Goal: Information Seeking & Learning: Check status

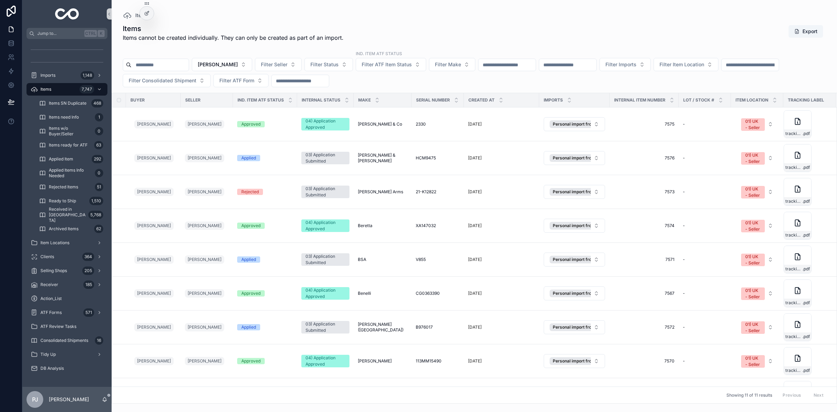
drag, startPoint x: 48, startPoint y: 86, endPoint x: 53, endPoint y: 110, distance: 24.1
click at [48, 86] on span "Items" at bounding box center [45, 89] width 11 height 6
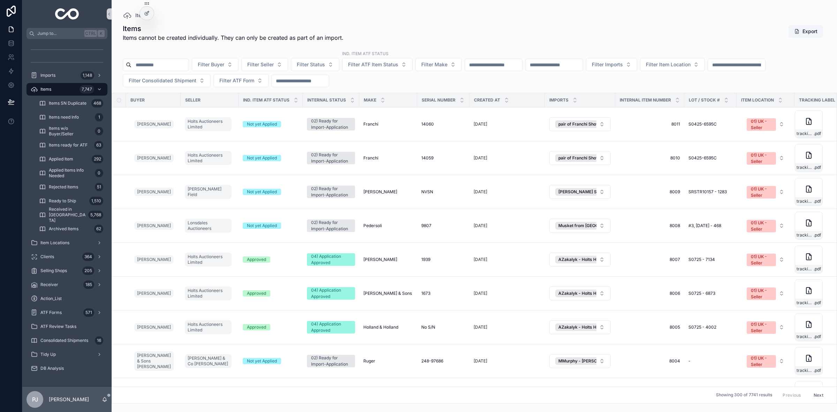
click at [71, 16] on img "scrollable content" at bounding box center [67, 13] width 24 height 11
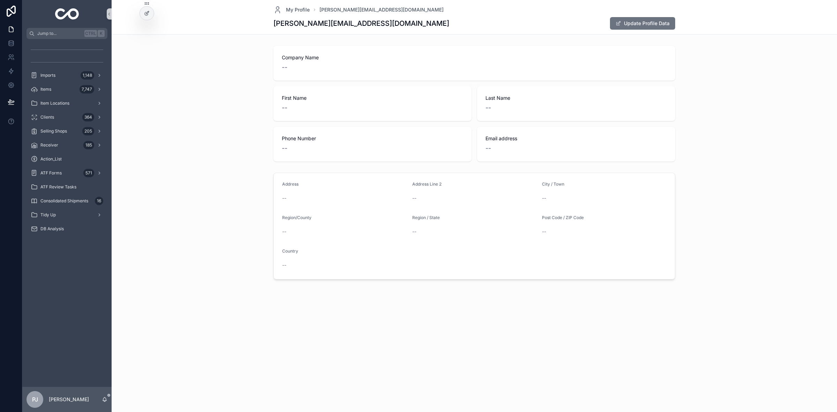
click at [226, 111] on div "Company Name -- First Name -- Last Name -- Phone Number -- Email address --" at bounding box center [473, 103] width 719 height 121
drag, startPoint x: 58, startPoint y: 72, endPoint x: 135, endPoint y: 111, distance: 86.1
click at [58, 72] on div "Imports 1,148" at bounding box center [67, 75] width 73 height 11
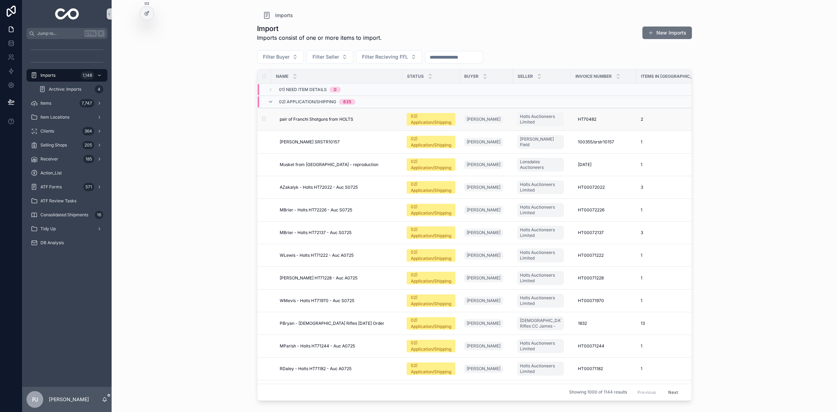
click at [332, 116] on td "pair of Franchi Shotguns from HOLTS pair of Franchi Shotguns from HOLTS" at bounding box center [336, 119] width 131 height 23
click at [342, 121] on span "pair of Franchi Shotguns from HOLTS" at bounding box center [317, 119] width 74 height 6
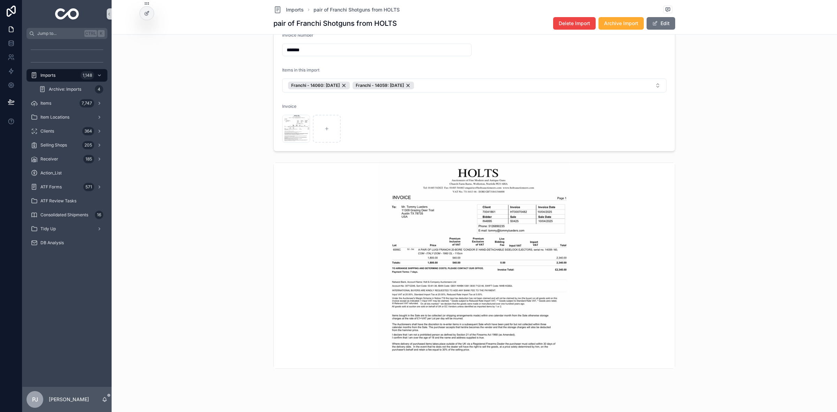
scroll to position [131, 0]
click at [51, 98] on div "Items 7,747" at bounding box center [67, 103] width 73 height 11
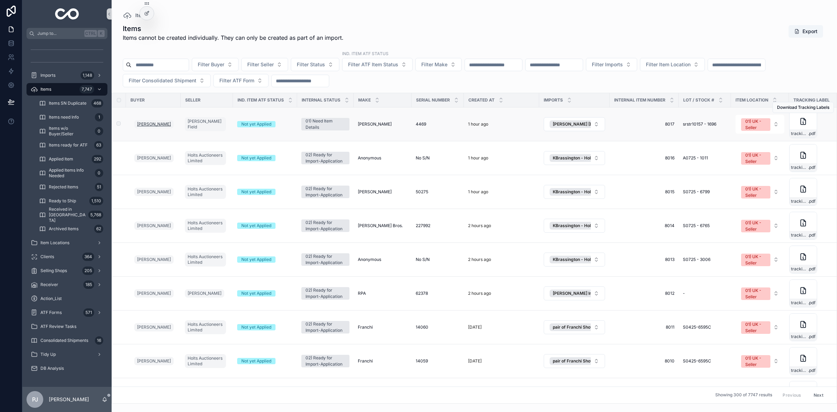
click at [149, 122] on span "[PERSON_NAME]" at bounding box center [154, 124] width 34 height 6
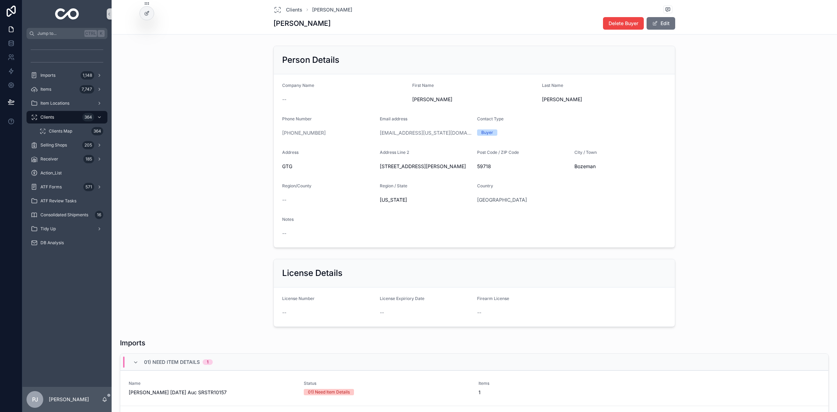
click at [0, 211] on div at bounding box center [11, 206] width 22 height 412
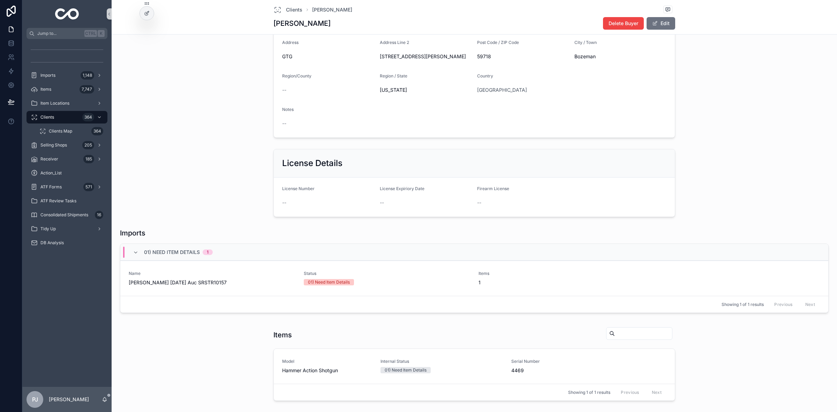
scroll to position [149, 0]
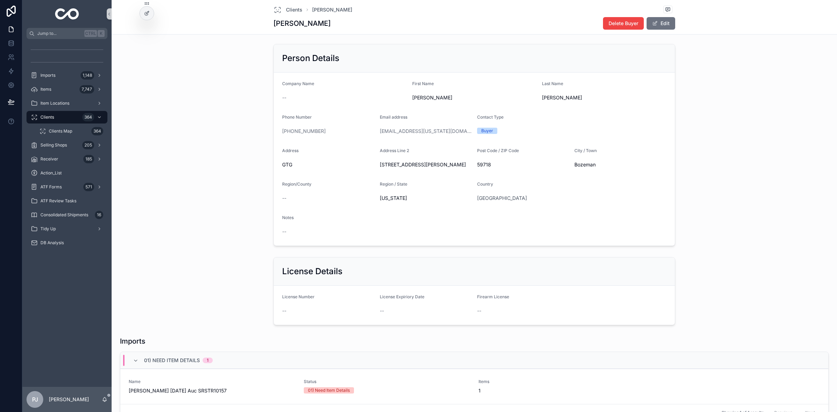
scroll to position [0, 0]
click at [54, 92] on div "Items 7,747" at bounding box center [67, 89] width 73 height 11
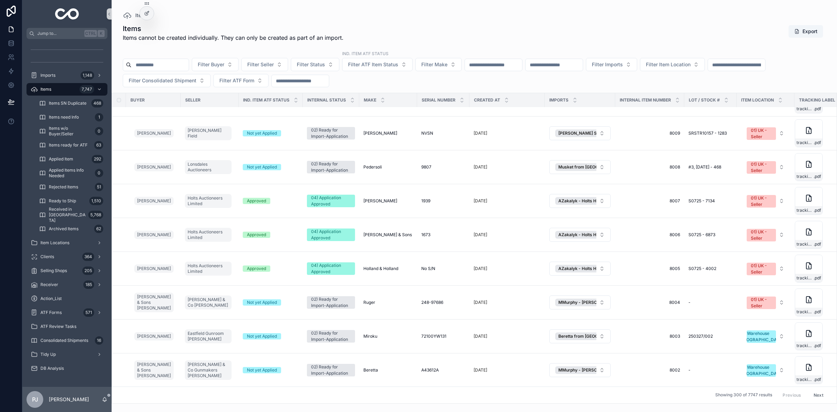
scroll to position [479, 0]
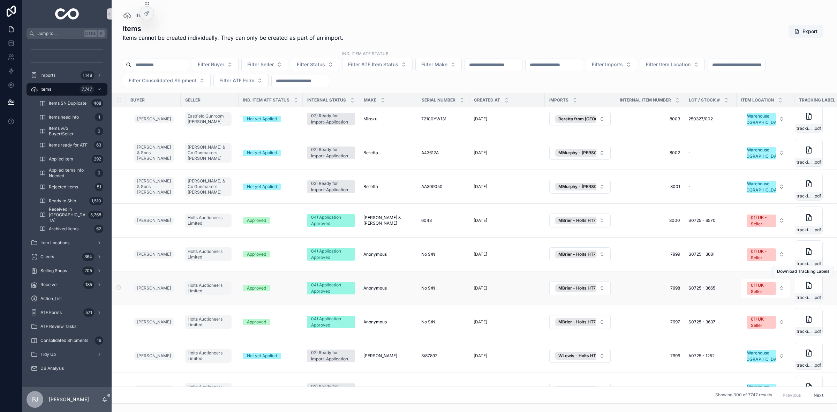
click at [326, 291] on div "04) Application Approved" at bounding box center [331, 288] width 40 height 13
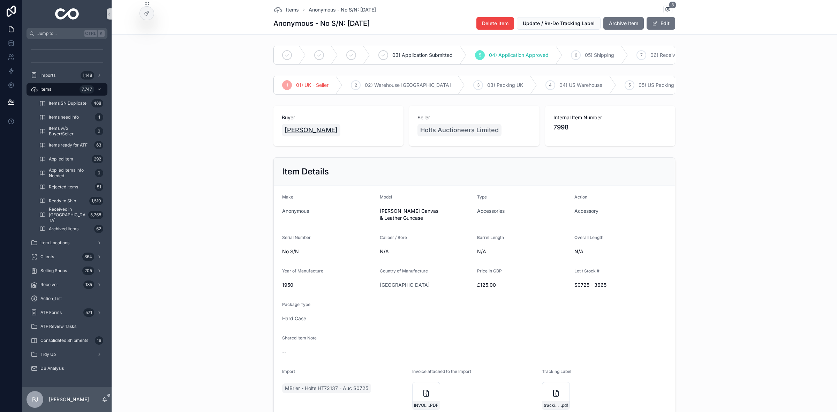
click at [300, 135] on span "[PERSON_NAME]" at bounding box center [310, 130] width 53 height 10
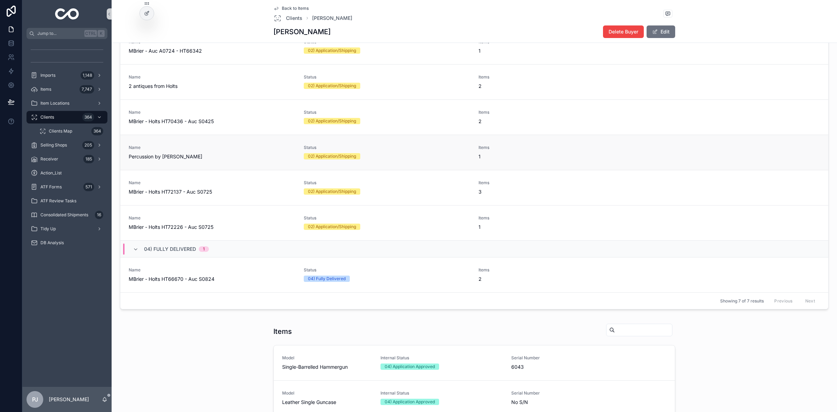
scroll to position [337, 0]
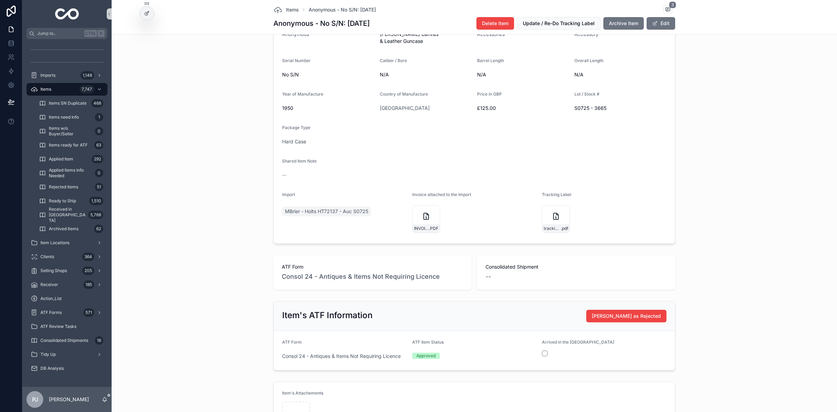
scroll to position [264, 0]
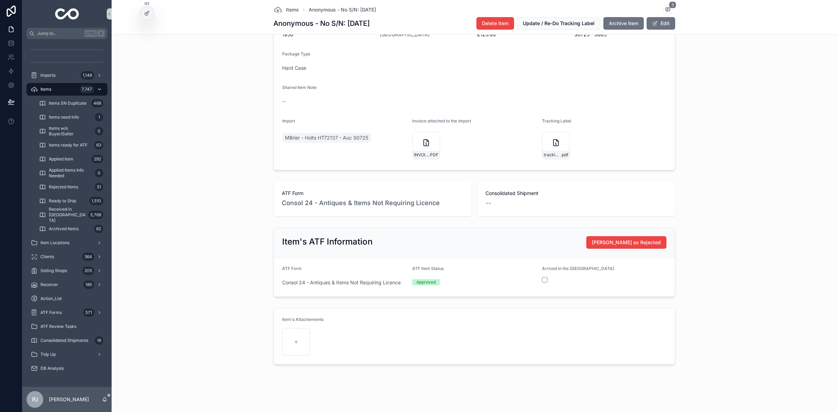
click at [55, 85] on div "Items 7,747" at bounding box center [67, 89] width 73 height 11
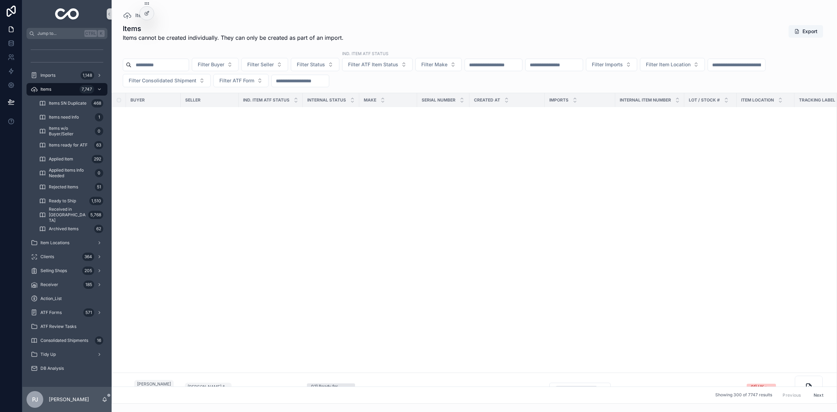
scroll to position [783, 0]
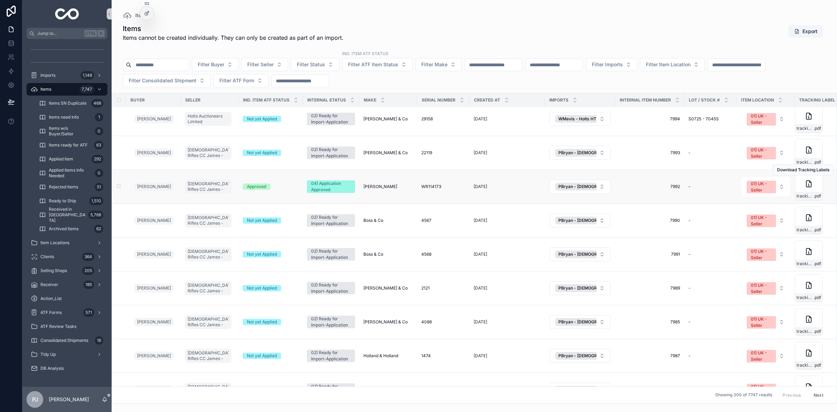
click at [379, 188] on span "[PERSON_NAME]" at bounding box center [380, 187] width 34 height 6
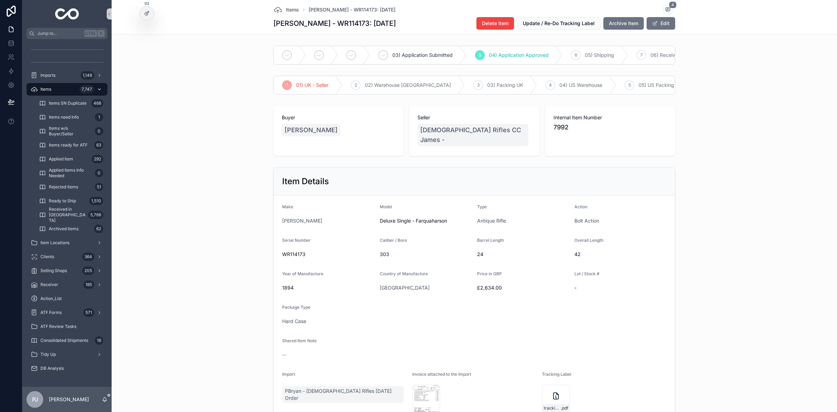
click at [71, 85] on div "Items 7,747" at bounding box center [67, 89] width 73 height 11
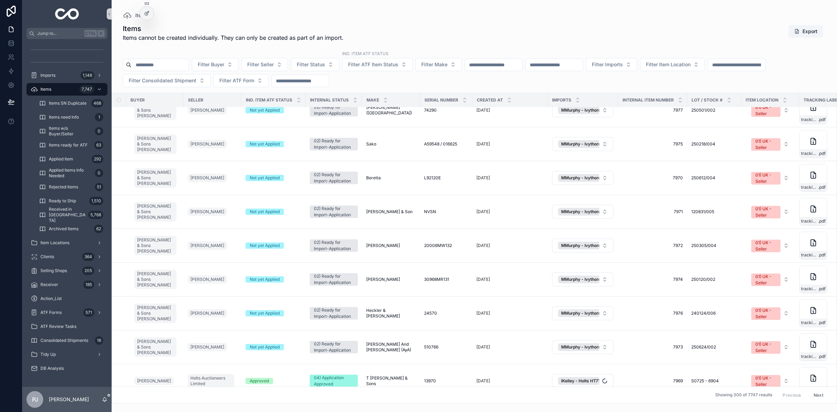
scroll to position [1566, 0]
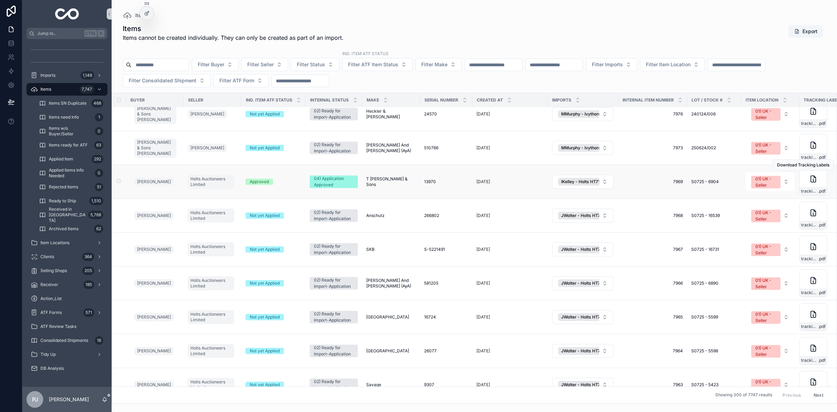
click at [310, 187] on span "04) Application Approved" at bounding box center [334, 181] width 48 height 13
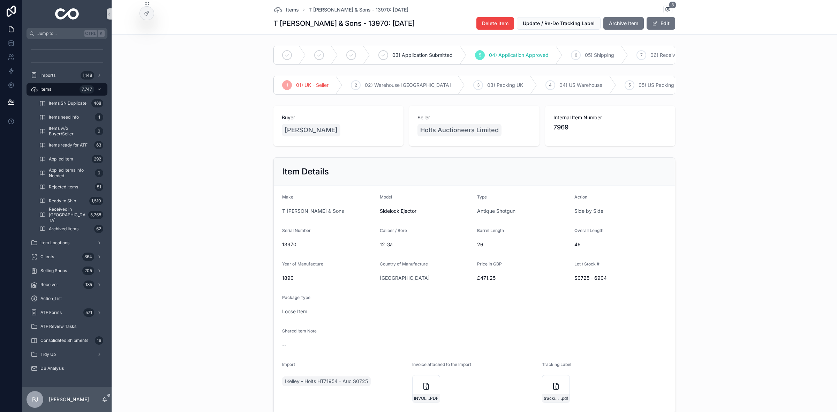
scroll to position [87, 0]
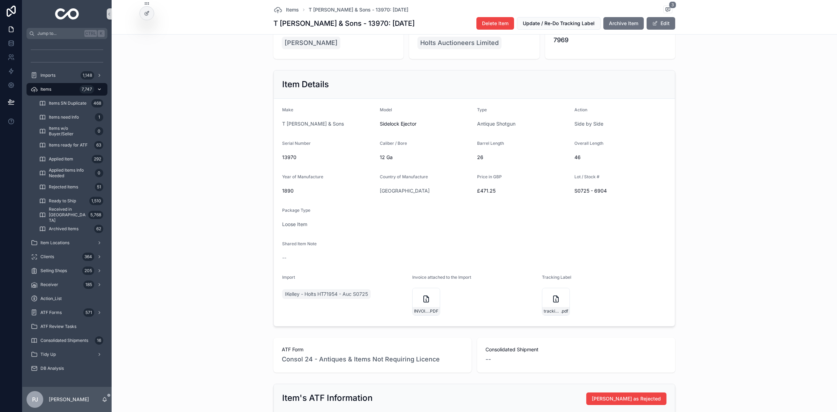
click at [46, 91] on span "Items" at bounding box center [45, 89] width 11 height 6
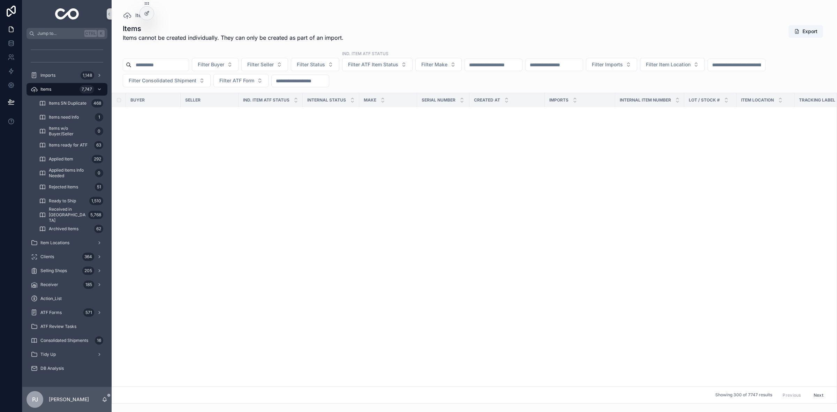
scroll to position [3045, 0]
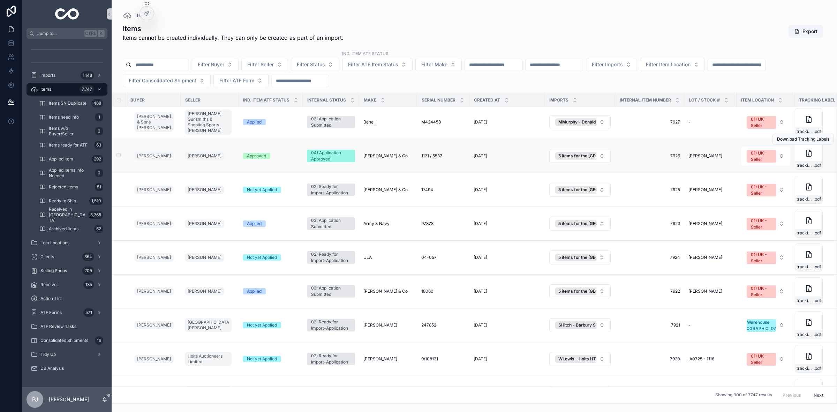
click at [318, 152] on div "04) Application Approved" at bounding box center [331, 156] width 40 height 13
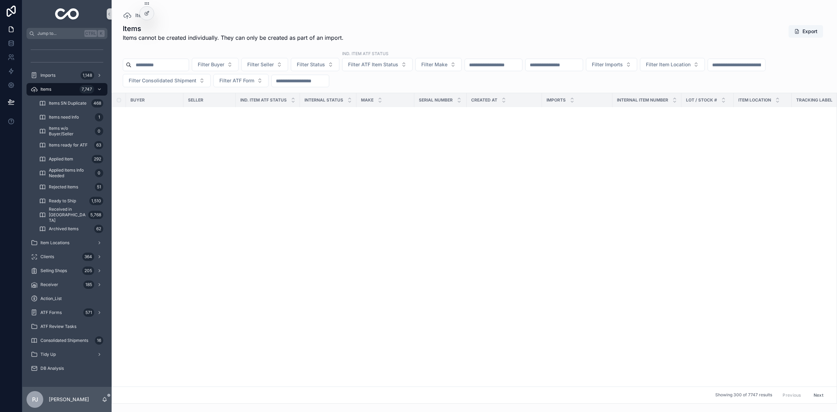
scroll to position [5304, 0]
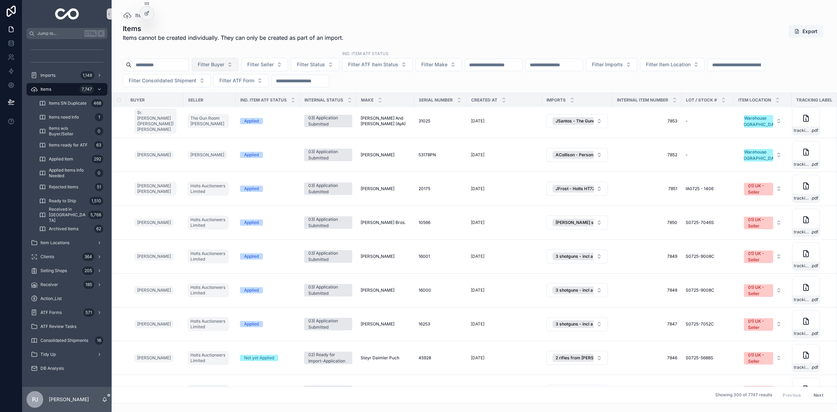
click at [220, 67] on span "Filter Buyer" at bounding box center [211, 64] width 26 height 7
type input "****"
click at [228, 96] on span "EP International LLC [PERSON_NAME]" at bounding box center [227, 93] width 70 height 7
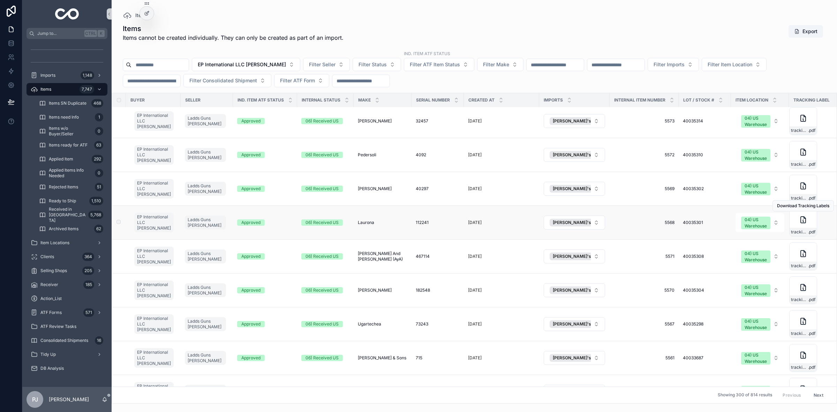
scroll to position [5347, 0]
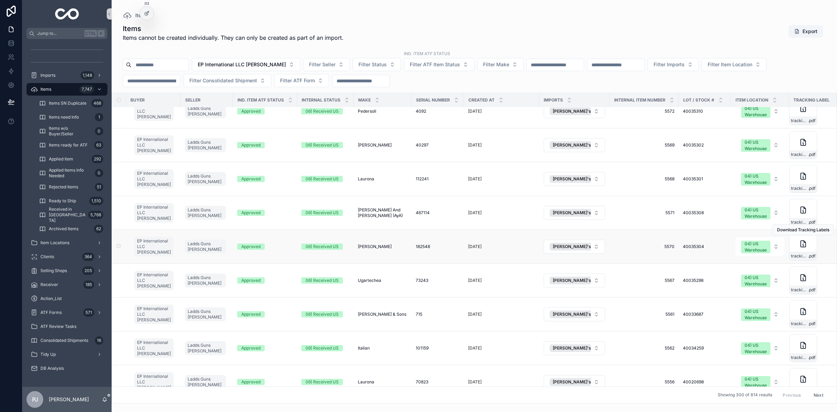
click at [329, 250] on div "06) Received US" at bounding box center [321, 246] width 33 height 6
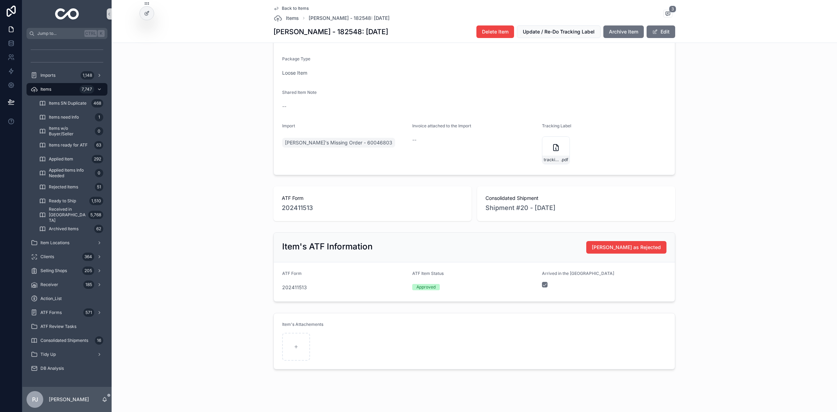
scroll to position [261, 0]
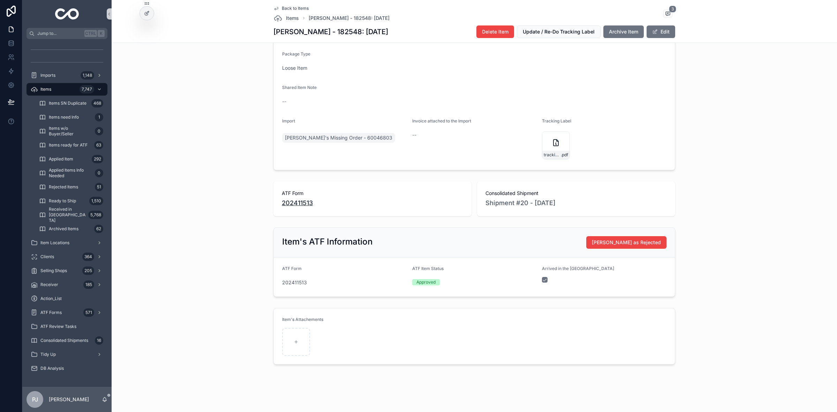
click at [298, 199] on span "202411513" at bounding box center [297, 203] width 31 height 10
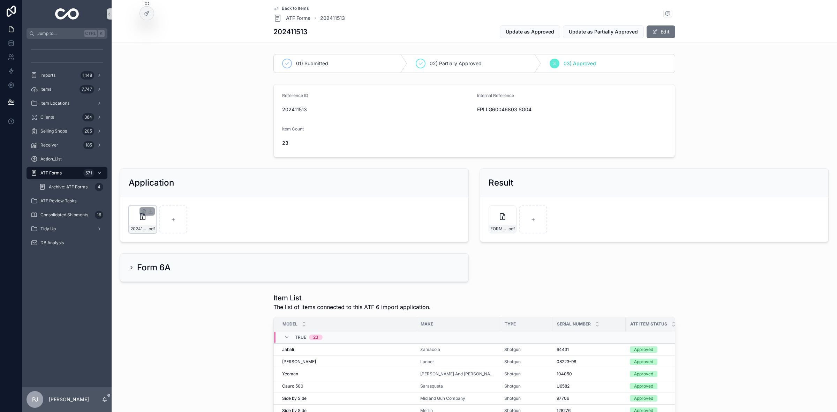
click at [140, 222] on div "202411513-FORM6PARTI-SUBMITTED-EPI-LG60046803-SG04.pdf .pdf" at bounding box center [143, 219] width 28 height 28
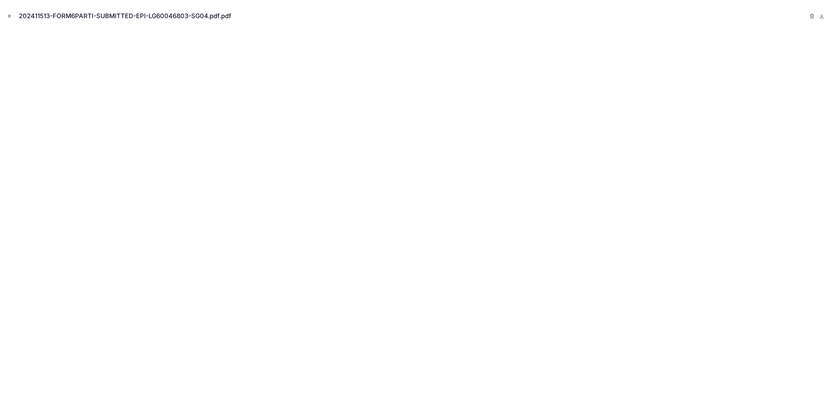
click at [10, 16] on icon "Close modal" at bounding box center [9, 16] width 5 height 5
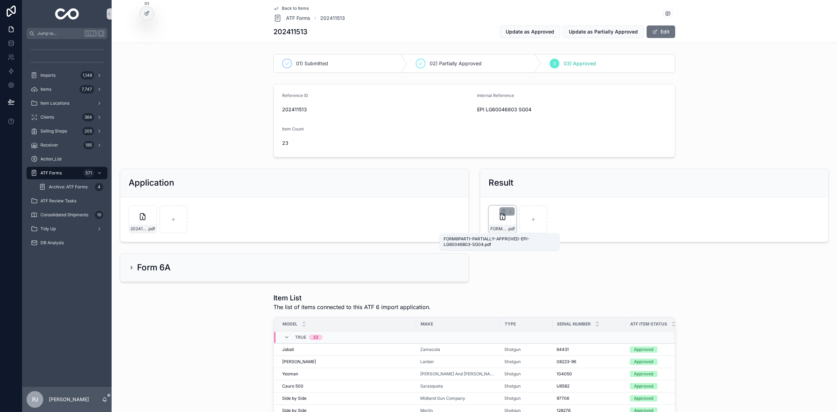
click at [498, 228] on span "FORM6PARTI-PARTIALLY-APPROVED-EPI-LG60046803-SG04" at bounding box center [498, 229] width 17 height 6
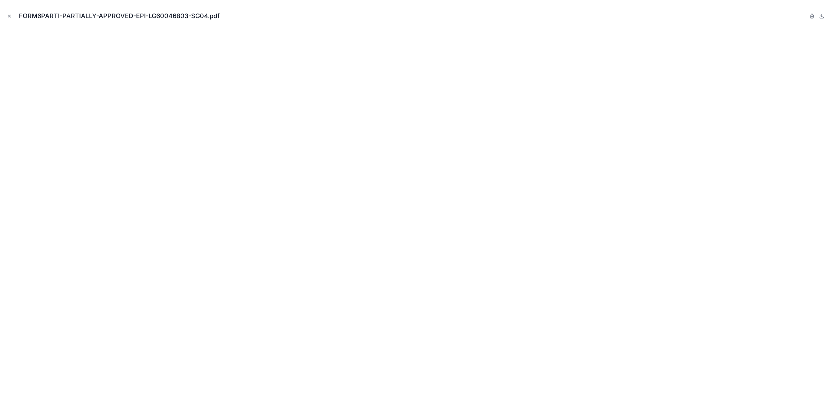
click at [7, 15] on icon "Close modal" at bounding box center [9, 16] width 5 height 5
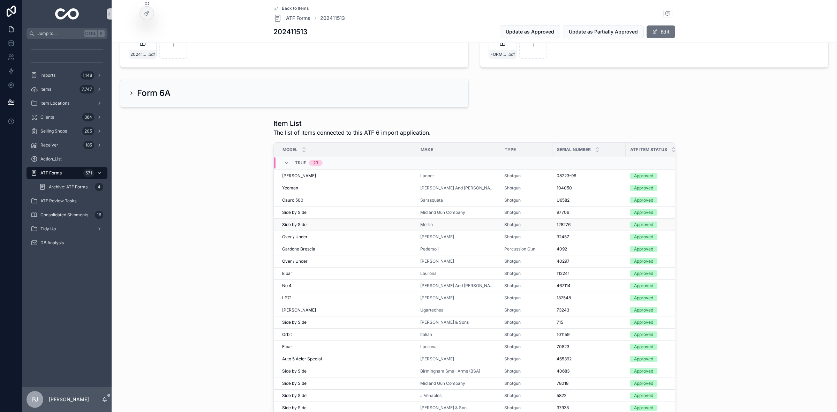
scroll to position [22, 0]
drag, startPoint x: 284, startPoint y: 251, endPoint x: 303, endPoint y: 267, distance: 24.0
click at [284, 255] on span "Over / Under" at bounding box center [294, 258] width 25 height 6
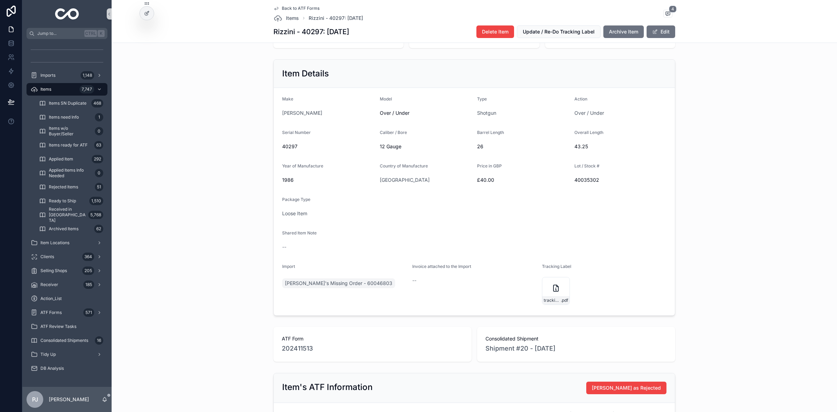
scroll to position [131, 0]
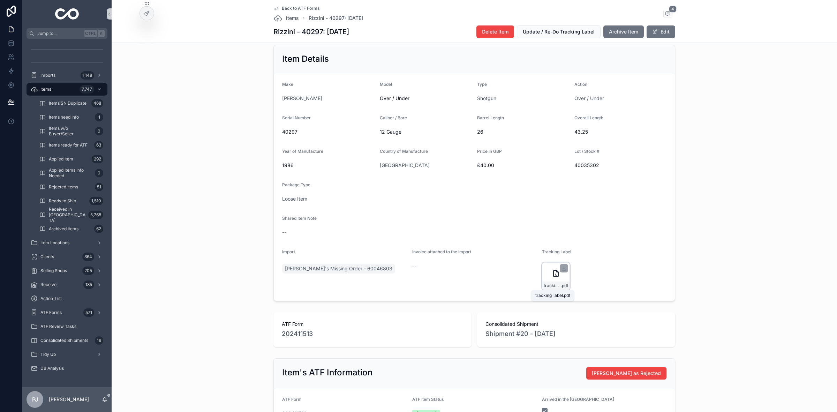
click at [561, 283] on span ".pdf" at bounding box center [564, 286] width 7 height 6
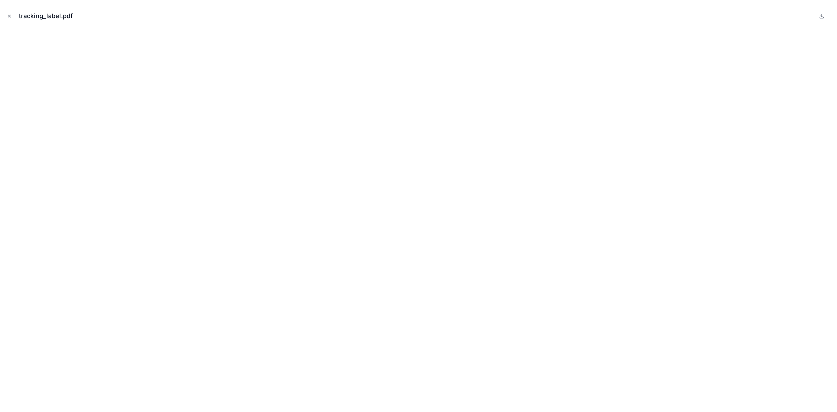
click at [11, 14] on icon "Close modal" at bounding box center [9, 16] width 5 height 5
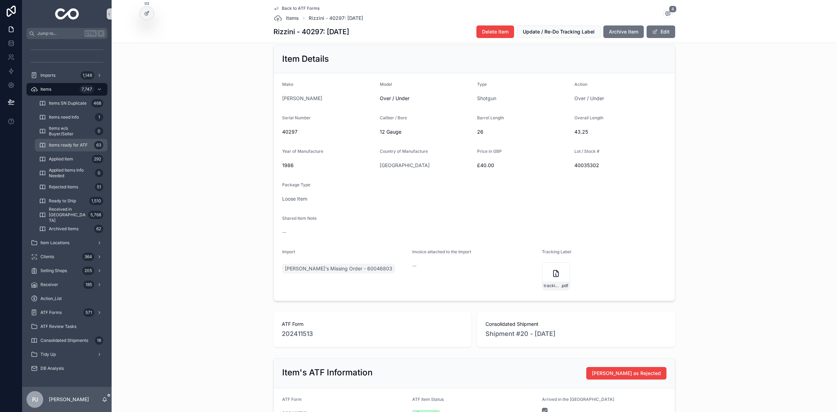
click at [70, 142] on div "Items ready for ATF 63" at bounding box center [71, 144] width 64 height 11
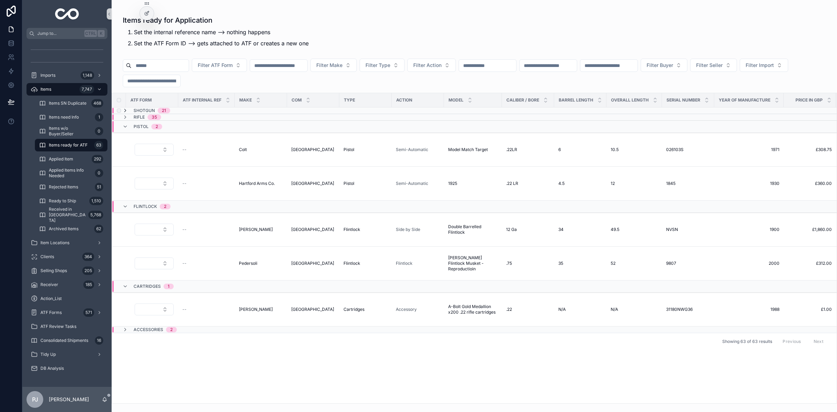
click at [125, 111] on icon "scrollable content" at bounding box center [125, 111] width 6 height 6
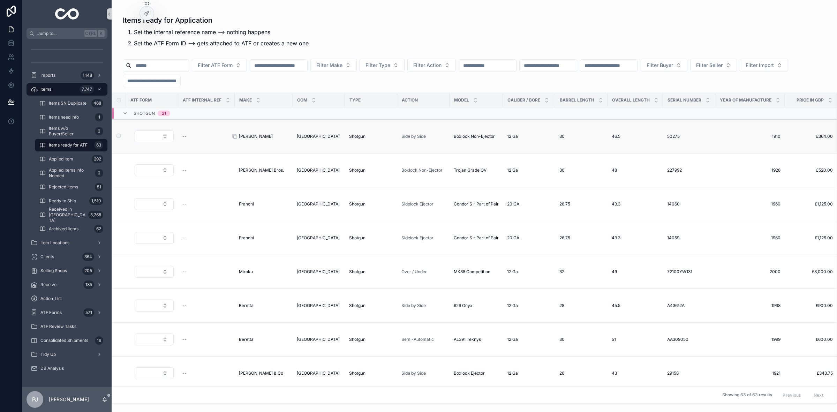
click at [248, 136] on span "[PERSON_NAME]" at bounding box center [256, 137] width 34 height 6
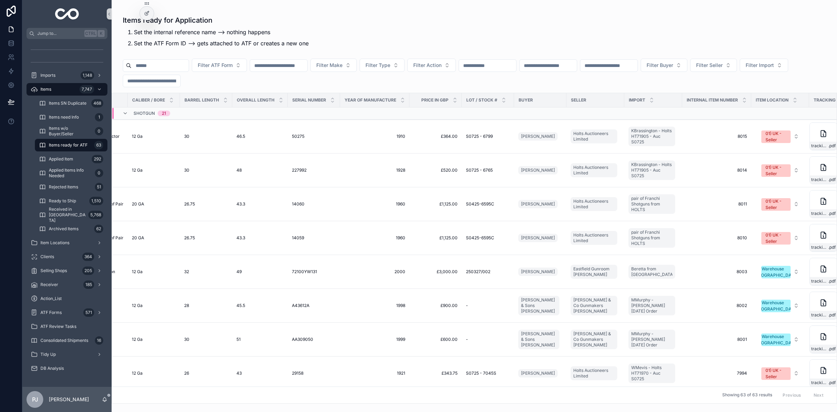
scroll to position [0, 389]
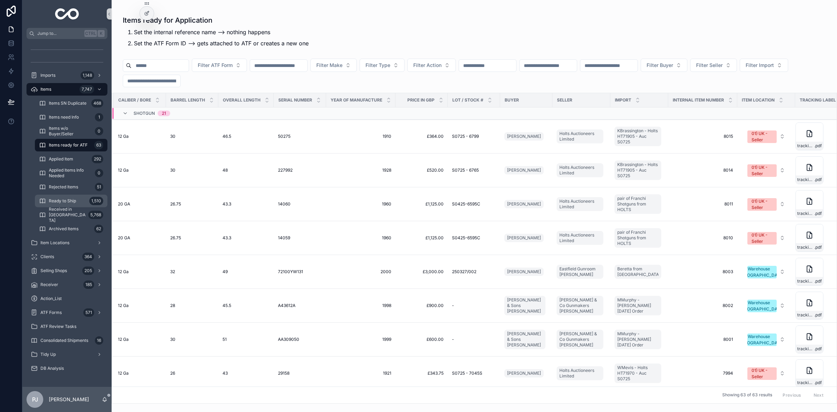
click at [65, 201] on span "Ready to Ship" at bounding box center [62, 201] width 27 height 6
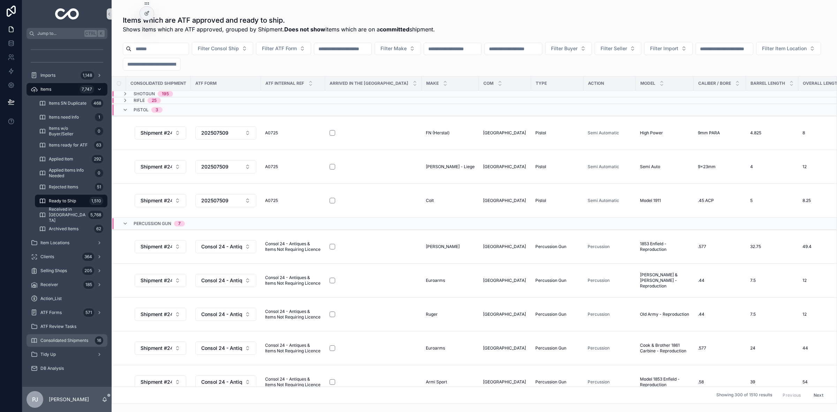
click at [69, 336] on div "Consolidated Shipments 16" at bounding box center [67, 340] width 73 height 11
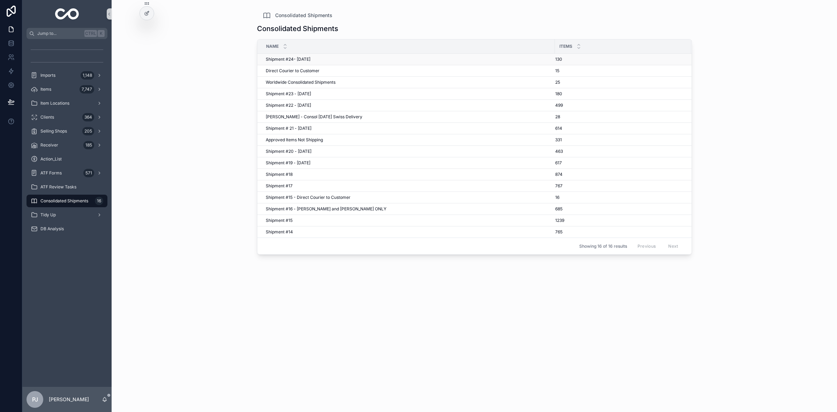
click at [300, 60] on span "Shipment #24- [DATE]" at bounding box center [288, 59] width 45 height 6
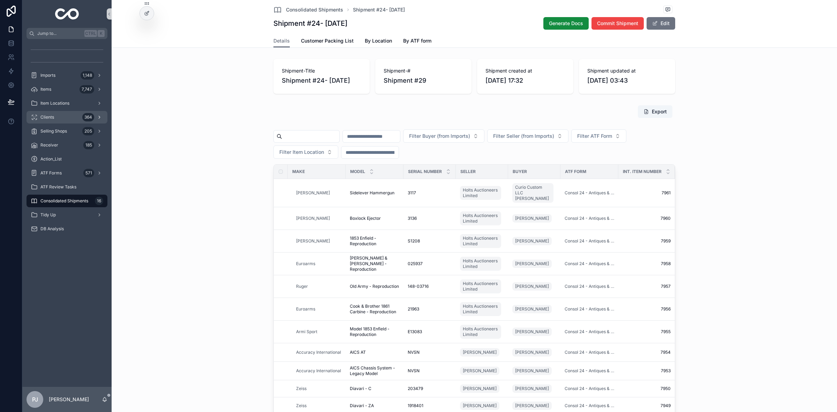
click at [61, 116] on div "Clients 364" at bounding box center [67, 117] width 73 height 11
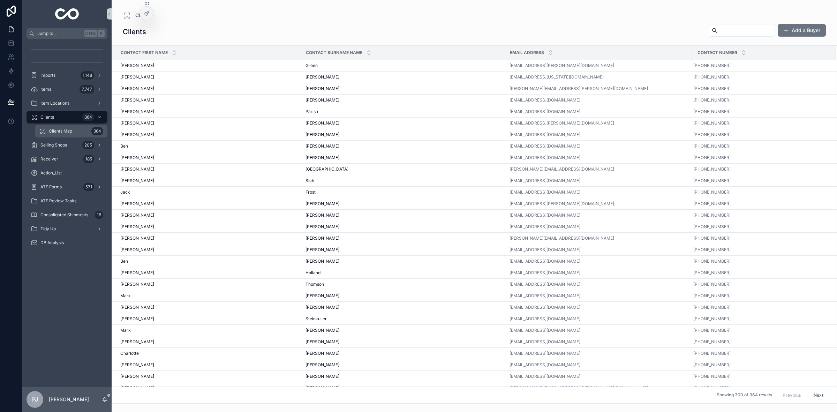
click at [73, 129] on div "Clients Map 364" at bounding box center [71, 130] width 64 height 11
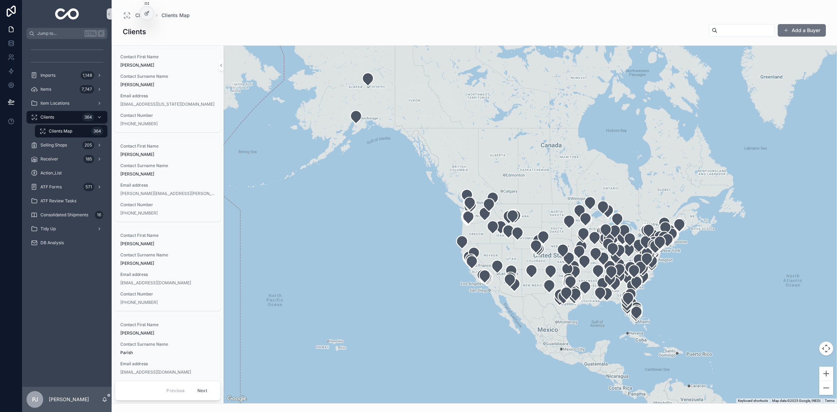
drag, startPoint x: 362, startPoint y: 268, endPoint x: 430, endPoint y: 306, distance: 77.9
click at [430, 306] on div "scrollable content" at bounding box center [529, 224] width 613 height 357
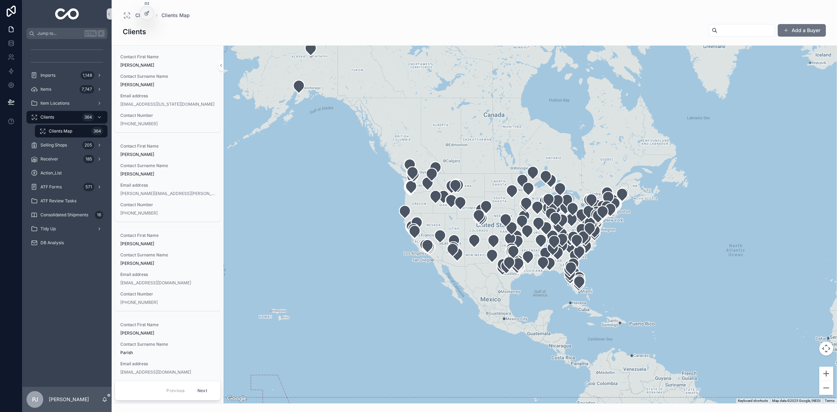
drag, startPoint x: 360, startPoint y: 296, endPoint x: 297, endPoint y: 264, distance: 71.4
click at [297, 264] on div "scrollable content" at bounding box center [529, 224] width 613 height 357
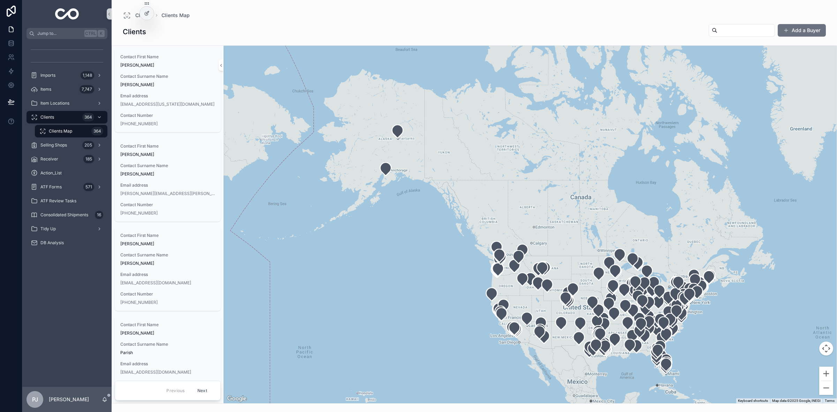
drag, startPoint x: 300, startPoint y: 187, endPoint x: 382, endPoint y: 262, distance: 111.8
click at [382, 262] on div "scrollable content" at bounding box center [529, 224] width 613 height 357
click at [56, 146] on span "Selling Shops" at bounding box center [53, 145] width 26 height 6
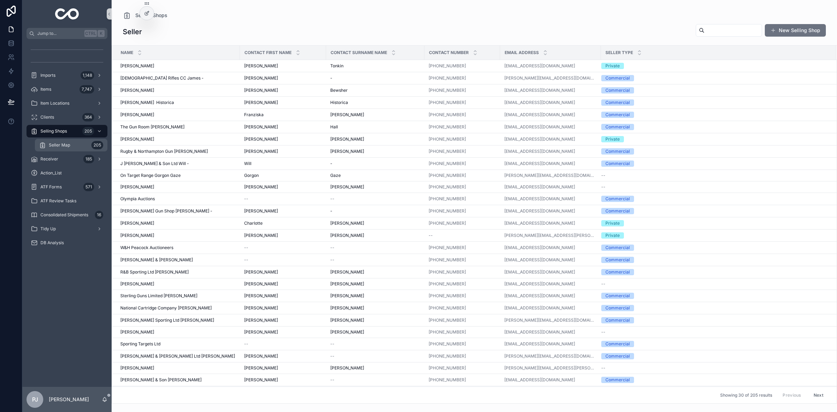
click at [51, 142] on span "Seller Map" at bounding box center [59, 145] width 21 height 6
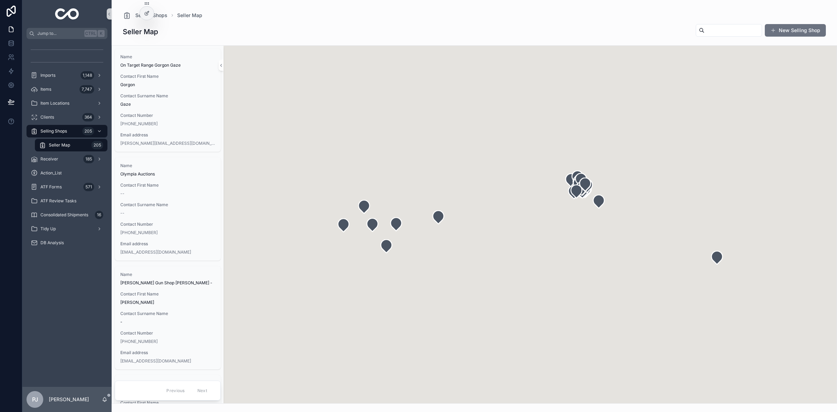
click at [65, 142] on span "Seller Map" at bounding box center [59, 145] width 21 height 6
click at [62, 159] on div "Receiver 185" at bounding box center [67, 158] width 73 height 11
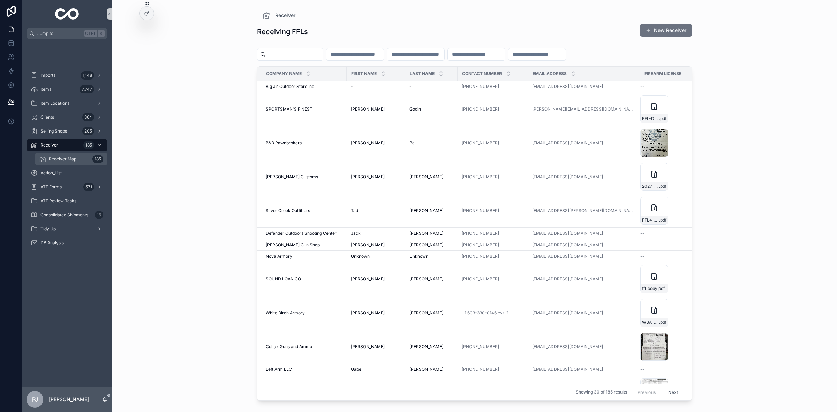
click at [72, 162] on div "Receiver Map 185" at bounding box center [71, 158] width 64 height 11
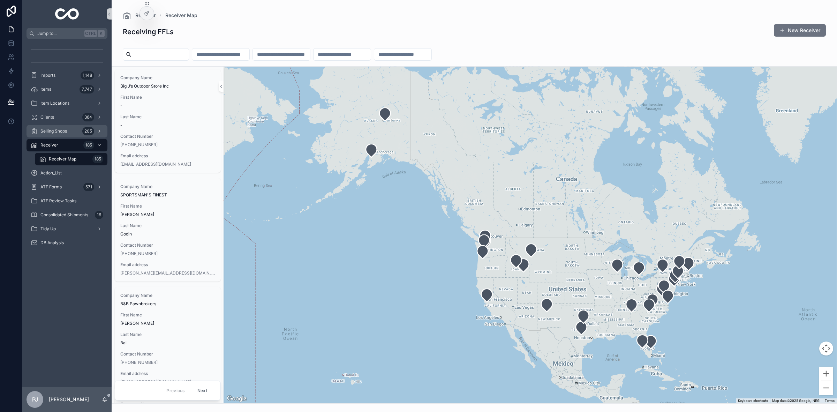
click at [61, 131] on span "Selling Shops" at bounding box center [53, 131] width 26 height 6
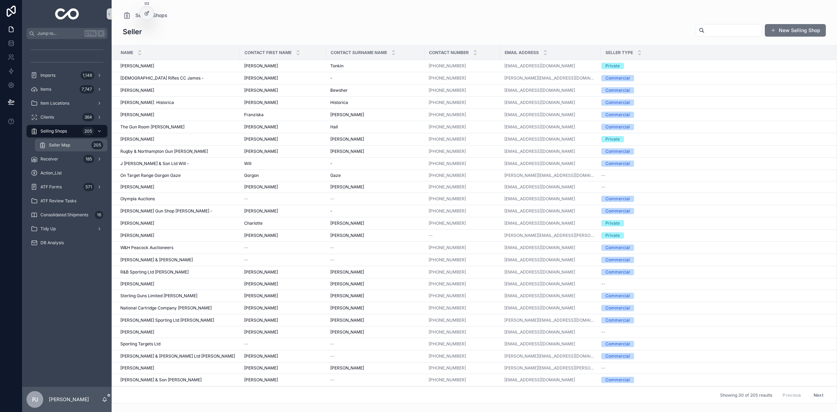
click at [61, 144] on span "Seller Map" at bounding box center [59, 145] width 21 height 6
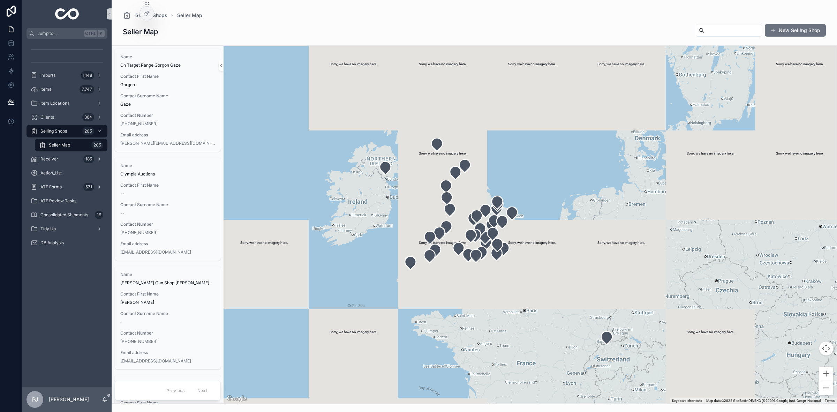
drag, startPoint x: 501, startPoint y: 216, endPoint x: 546, endPoint y: 177, distance: 59.0
click at [546, 177] on div "scrollable content" at bounding box center [529, 224] width 613 height 357
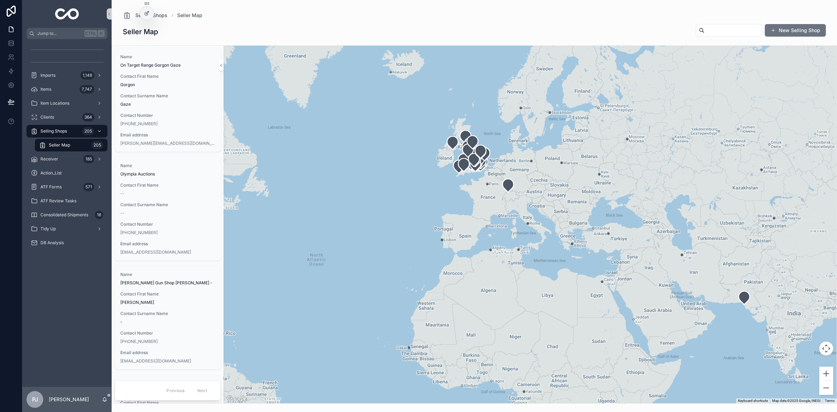
drag, startPoint x: 675, startPoint y: 274, endPoint x: 619, endPoint y: 240, distance: 65.4
click at [619, 240] on div "scrollable content" at bounding box center [529, 224] width 613 height 357
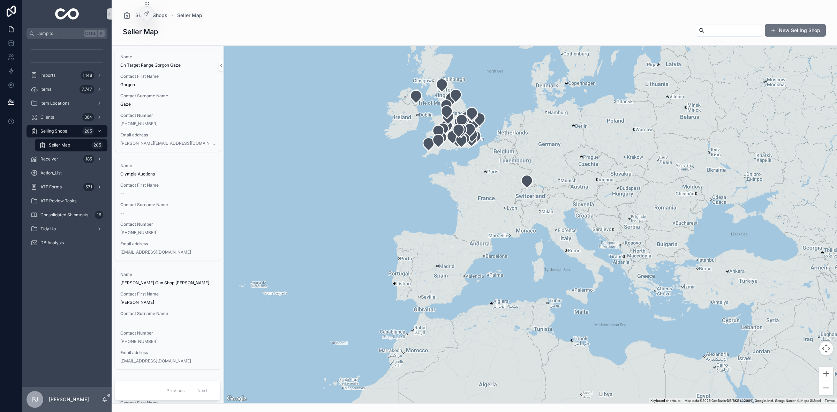
click at [487, 181] on div "scrollable content" at bounding box center [529, 224] width 613 height 357
click at [50, 91] on span "Items" at bounding box center [45, 89] width 11 height 6
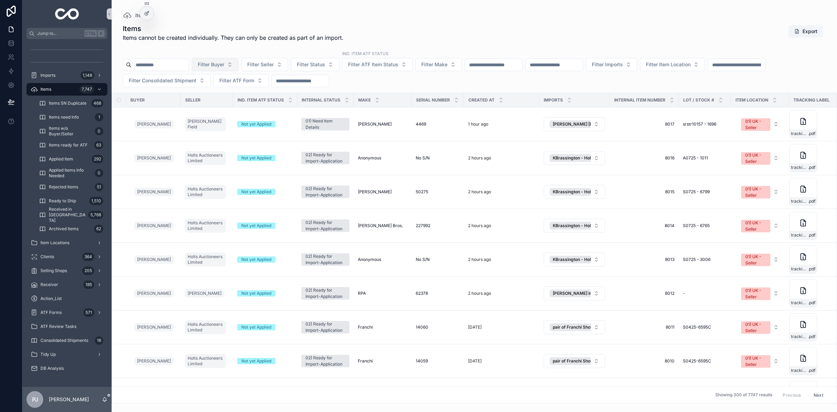
click at [227, 61] on button "Filter Buyer" at bounding box center [215, 64] width 47 height 13
click at [48, 89] on span "Items" at bounding box center [45, 89] width 11 height 6
click at [472, 33] on div "Items Items cannot be created individually. They can only be created as part of…" at bounding box center [474, 33] width 703 height 18
click at [504, 68] on input "scrollable content" at bounding box center [493, 65] width 57 height 10
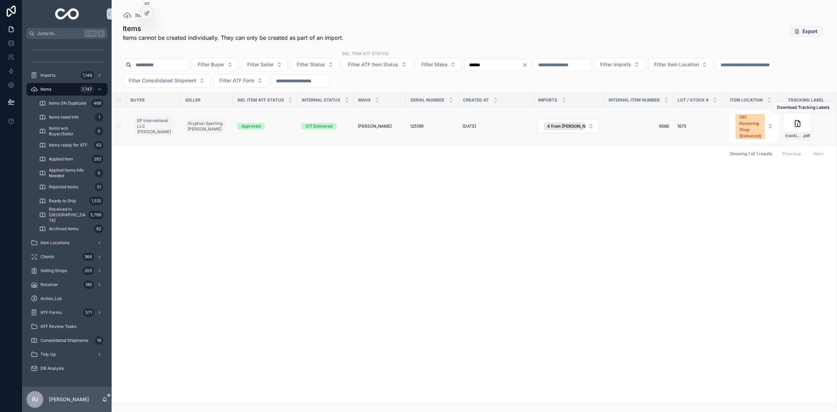
type input "******"
click at [379, 128] on span "[PERSON_NAME]" at bounding box center [375, 126] width 34 height 6
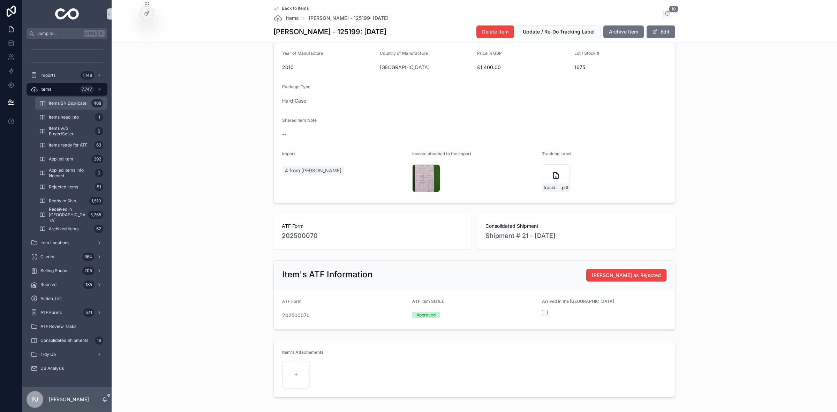
scroll to position [261, 0]
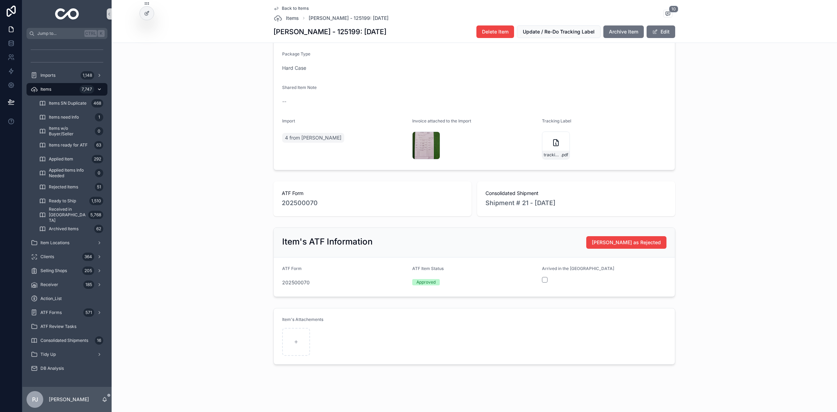
click at [53, 86] on div "Items 7,747" at bounding box center [67, 89] width 73 height 11
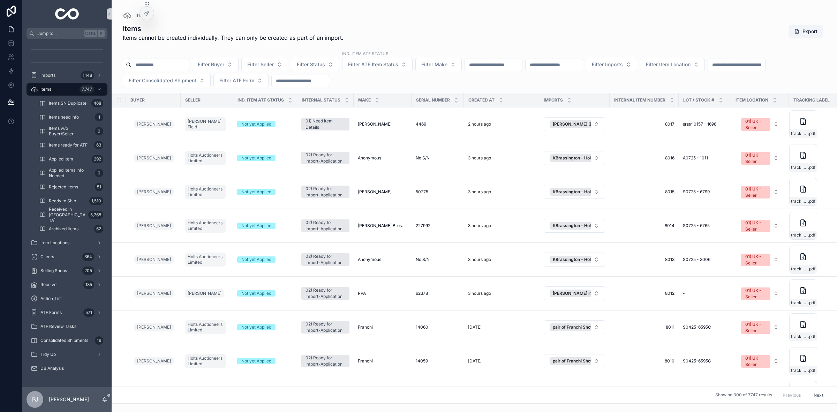
click at [169, 64] on input "scrollable content" at bounding box center [159, 65] width 57 height 10
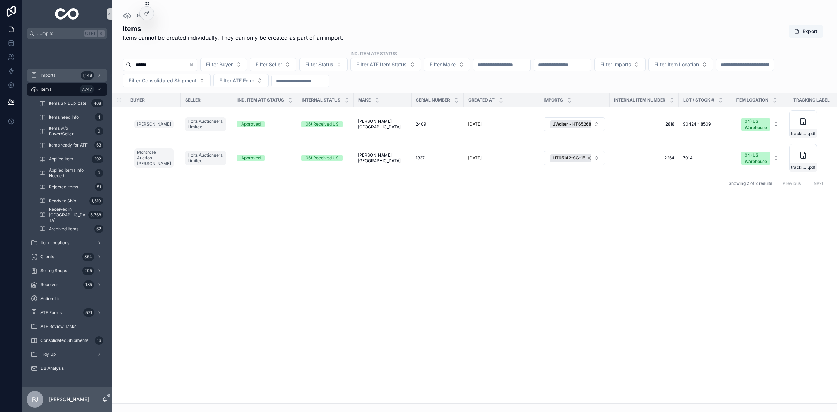
type input "******"
click at [71, 81] on link "Imports 1,148" at bounding box center [66, 75] width 81 height 13
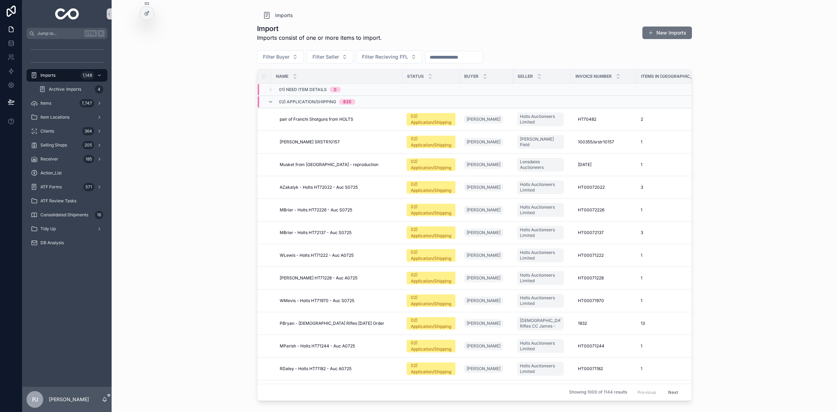
click at [328, 74] on div "Name" at bounding box center [337, 76] width 130 height 13
click at [329, 55] on span "Filter Seller" at bounding box center [325, 56] width 26 height 7
type input "**********"
drag, startPoint x: 314, startPoint y: 80, endPoint x: 327, endPoint y: 96, distance: 20.5
click at [327, 95] on div "Jump to... Ctrl K Imports 1,148 Archive: Imports 4 Items 7,747 Item Locations C…" at bounding box center [429, 206] width 814 height 412
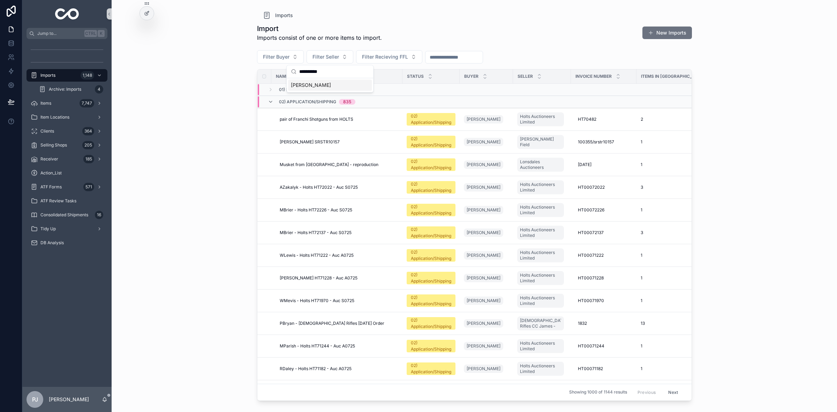
click at [322, 86] on span "[PERSON_NAME]" at bounding box center [311, 85] width 40 height 7
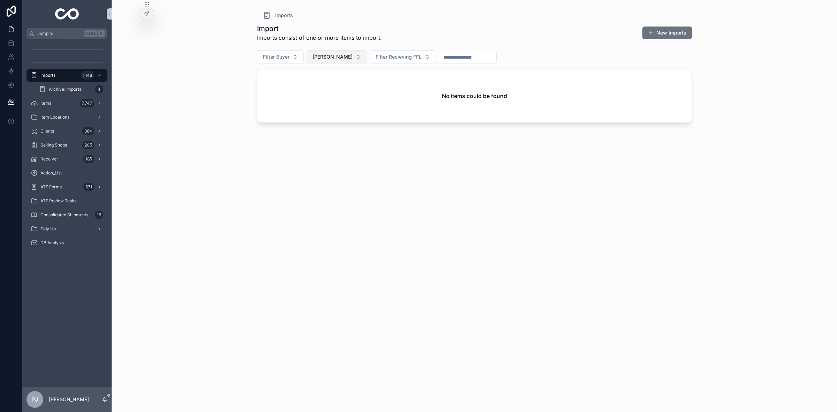
click at [344, 61] on button "[PERSON_NAME]" at bounding box center [336, 56] width 60 height 13
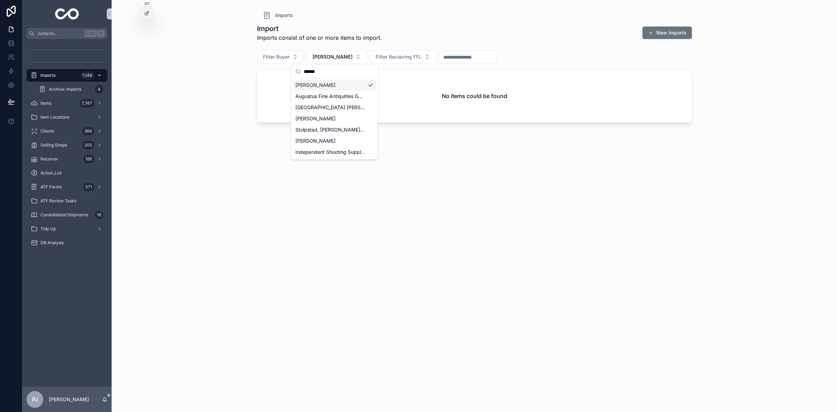
type input "******"
click at [47, 74] on span "Imports" at bounding box center [47, 76] width 15 height 6
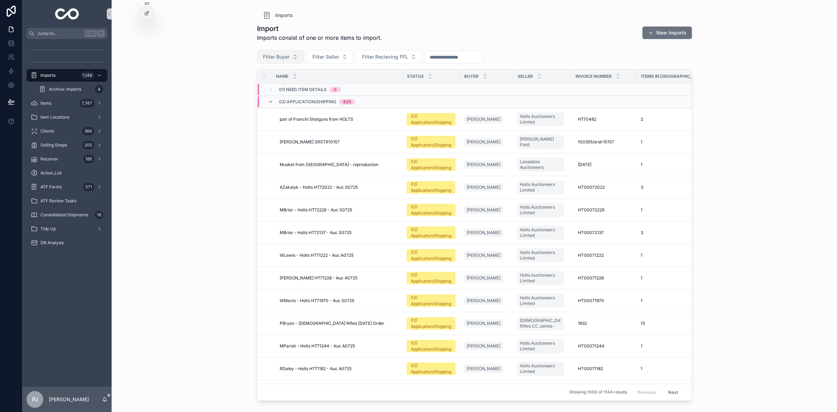
click at [276, 58] on span "Filter Buyer" at bounding box center [276, 56] width 26 height 7
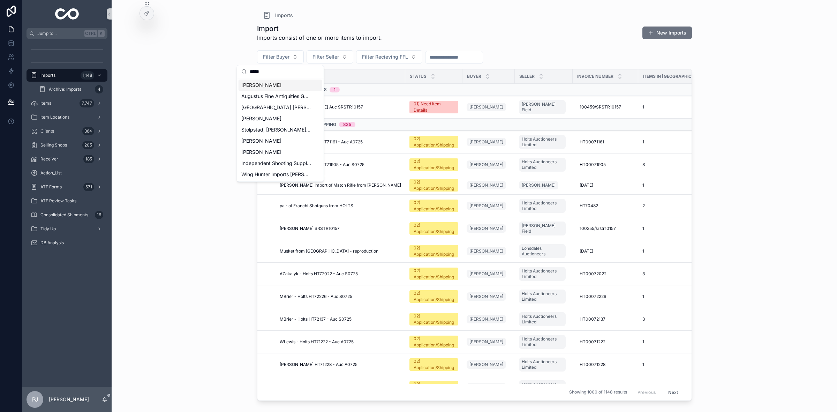
type input "*****"
click at [267, 84] on span "[PERSON_NAME]" at bounding box center [261, 85] width 40 height 7
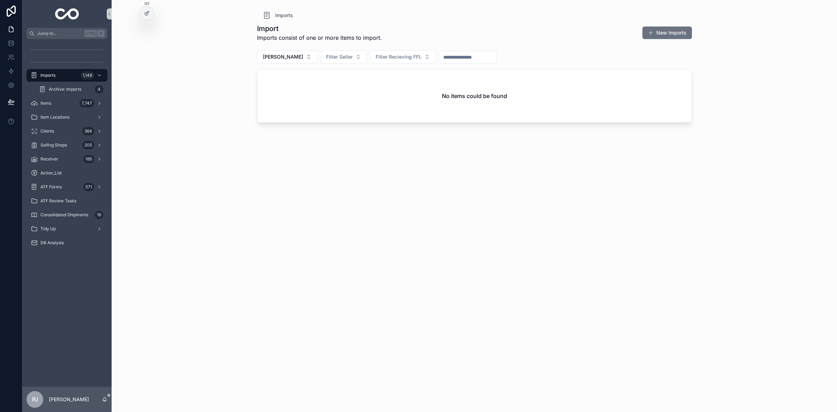
drag, startPoint x: 53, startPoint y: 77, endPoint x: 123, endPoint y: 124, distance: 84.5
click at [53, 77] on span "Imports" at bounding box center [47, 76] width 15 height 6
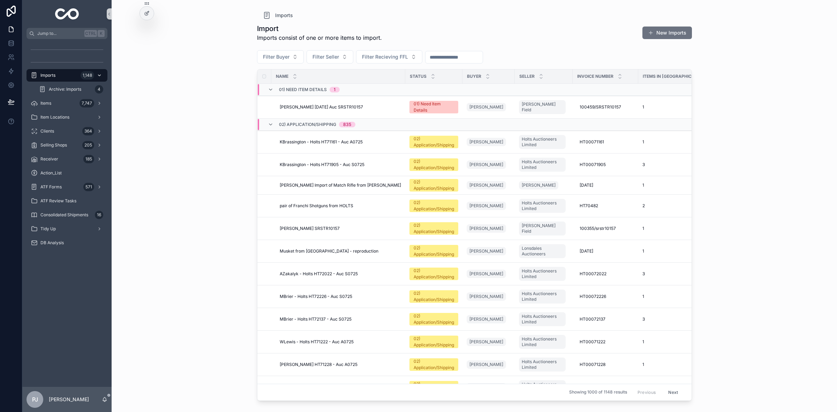
click at [55, 77] on span "Imports" at bounding box center [47, 76] width 15 height 6
click at [266, 62] on button "Filter Buyer" at bounding box center [280, 56] width 47 height 13
type input "****"
click at [276, 61] on button "Filter Buyer" at bounding box center [280, 56] width 47 height 13
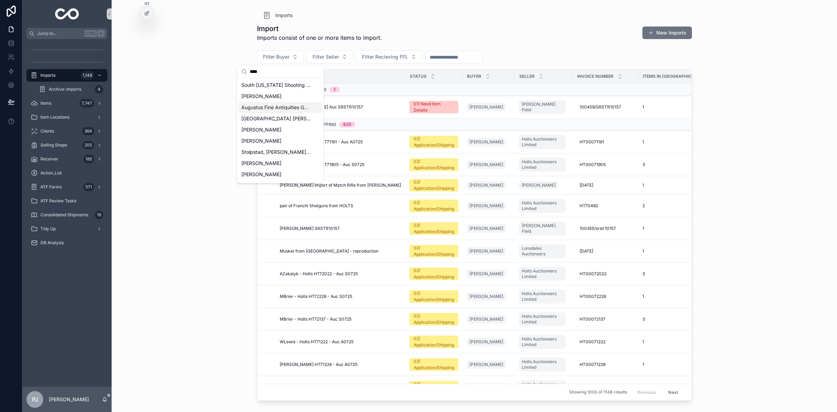
type input "****"
click at [279, 93] on div "[PERSON_NAME]" at bounding box center [280, 96] width 84 height 11
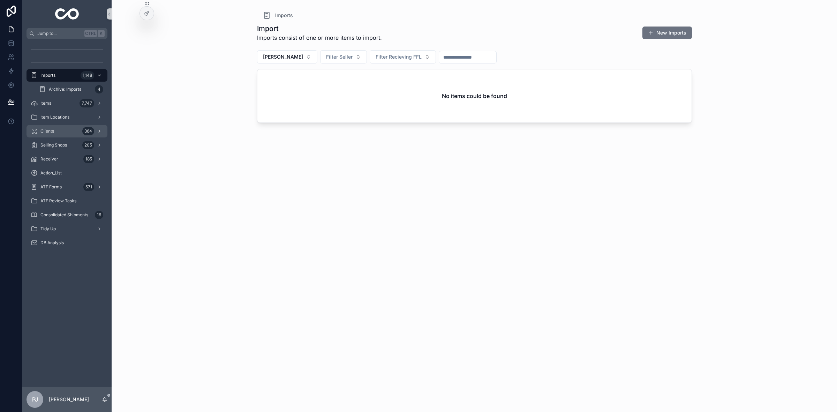
click at [70, 130] on div "Clients 364" at bounding box center [67, 130] width 73 height 11
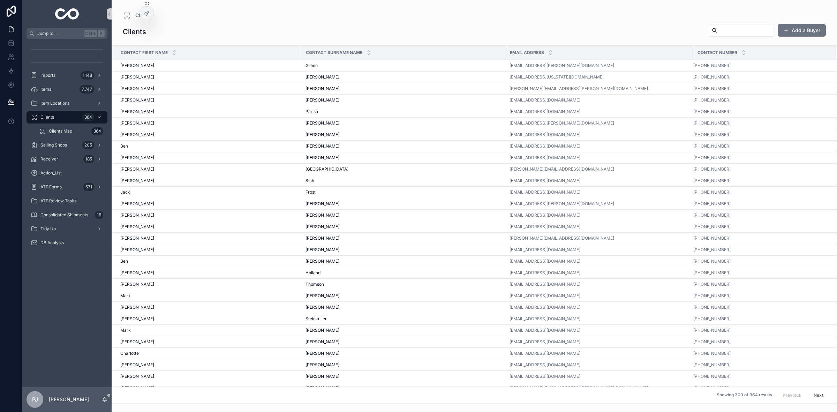
click at [760, 28] on input "scrollable content" at bounding box center [745, 30] width 57 height 10
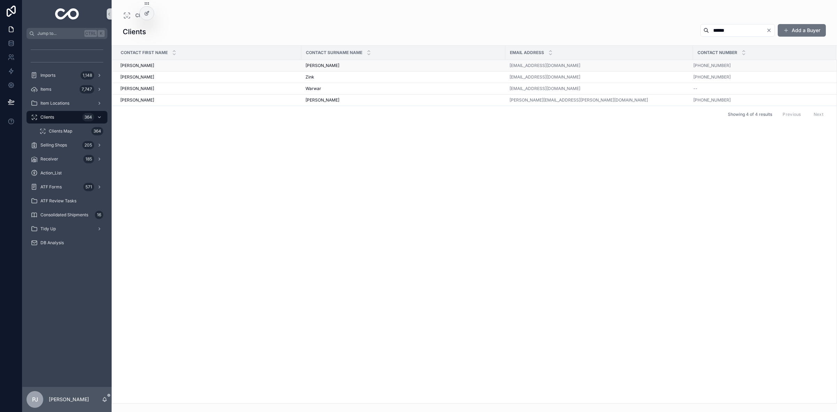
type input "******"
click at [326, 70] on td "[PERSON_NAME] [PERSON_NAME]" at bounding box center [403, 66] width 204 height 12
click at [324, 67] on div "[PERSON_NAME] [PERSON_NAME]" at bounding box center [403, 66] width 196 height 6
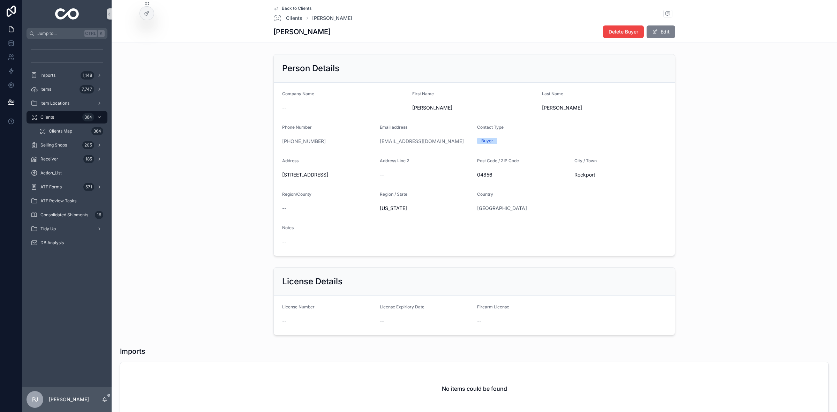
click at [654, 36] on button "Edit" at bounding box center [660, 31] width 29 height 13
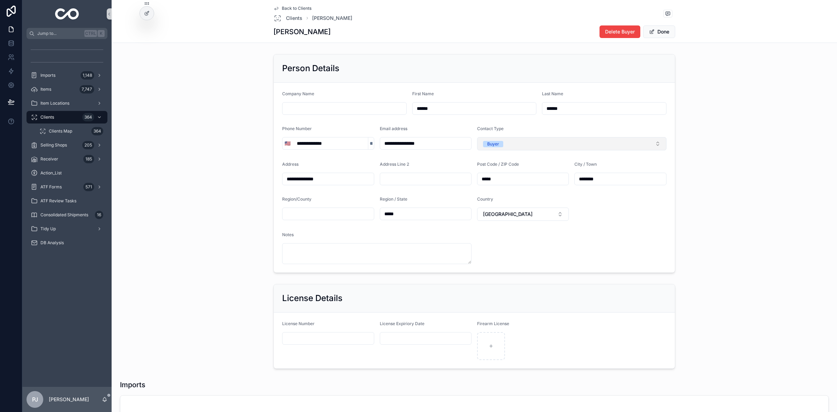
click at [593, 145] on button "Buyer" at bounding box center [571, 143] width 189 height 13
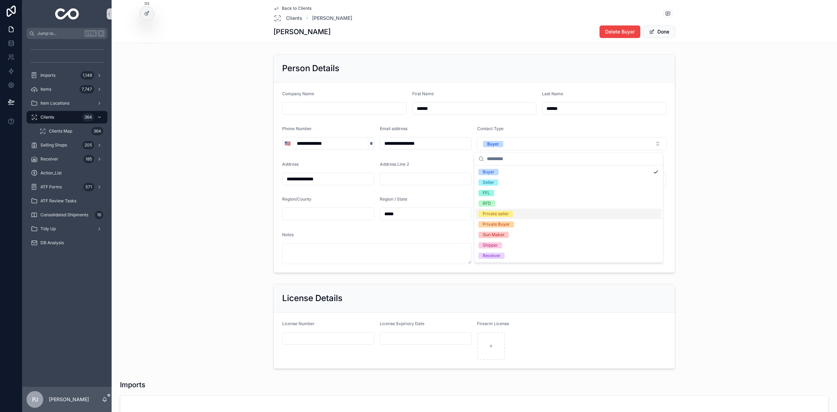
click at [507, 216] on div "Private seller" at bounding box center [495, 214] width 26 height 6
click at [504, 224] on div "Private Buyer" at bounding box center [495, 224] width 27 height 6
click at [656, 28] on button "Done" at bounding box center [659, 31] width 32 height 13
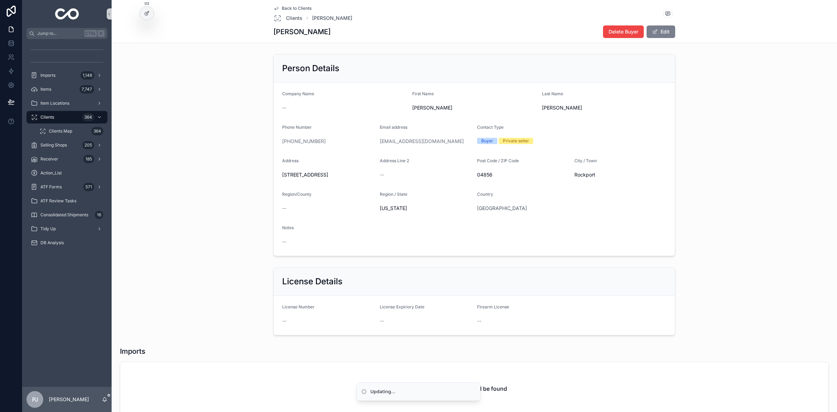
click at [662, 31] on button "Edit" at bounding box center [660, 31] width 29 height 13
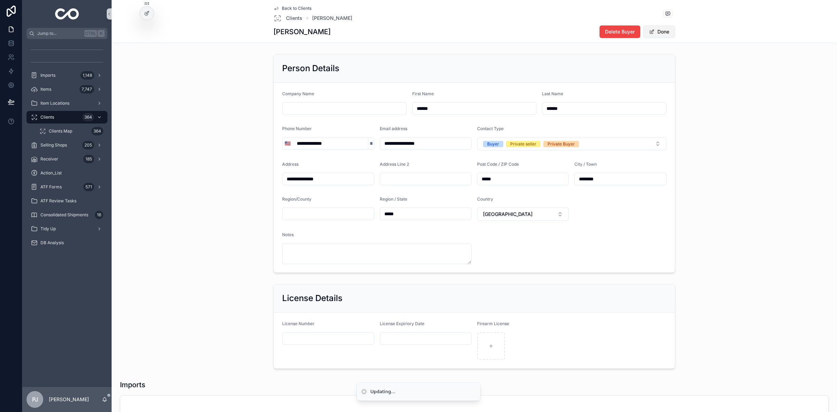
click at [654, 33] on button "Done" at bounding box center [659, 31] width 32 height 13
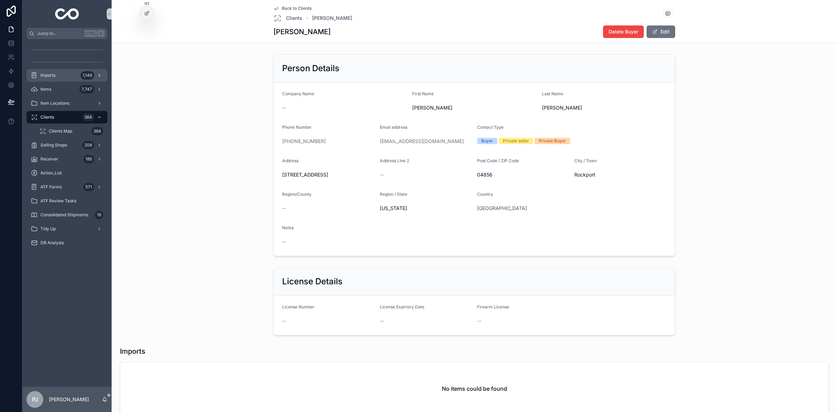
click at [43, 74] on span "Imports" at bounding box center [47, 76] width 15 height 6
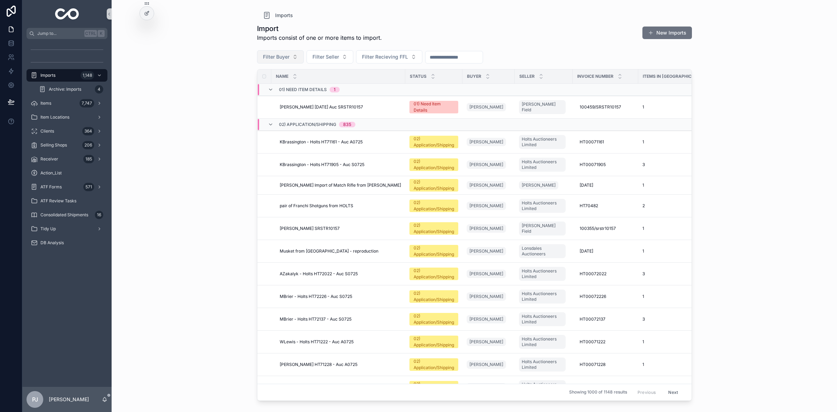
click at [264, 63] on button "Filter Buyer" at bounding box center [280, 56] width 47 height 13
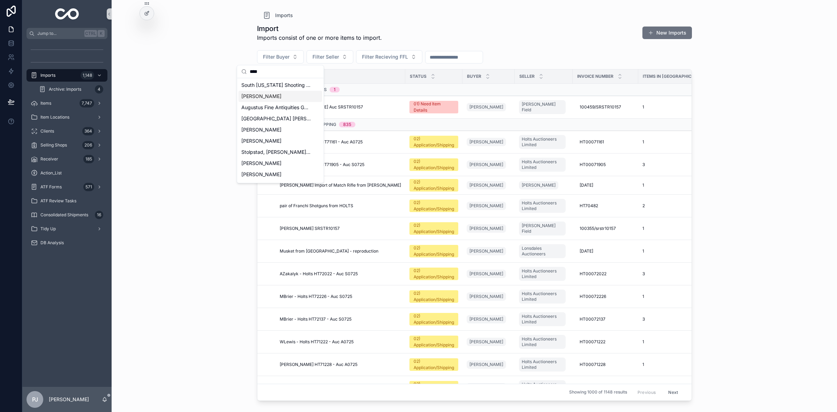
type input "****"
click at [260, 95] on span "[PERSON_NAME]" at bounding box center [261, 96] width 40 height 7
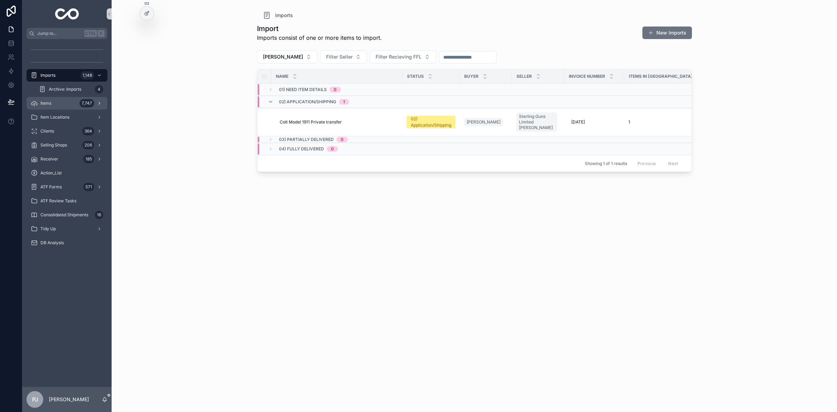
click at [56, 104] on div "Items 7,747" at bounding box center [67, 103] width 73 height 11
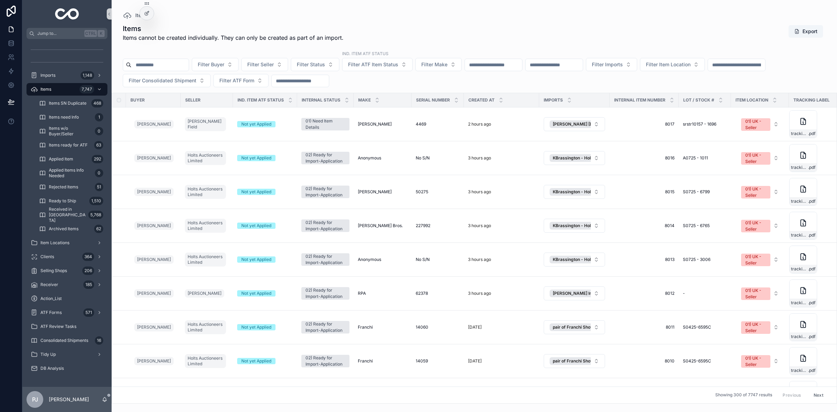
click at [724, 18] on div "Items" at bounding box center [474, 15] width 703 height 8
